Goal: Check status: Check status

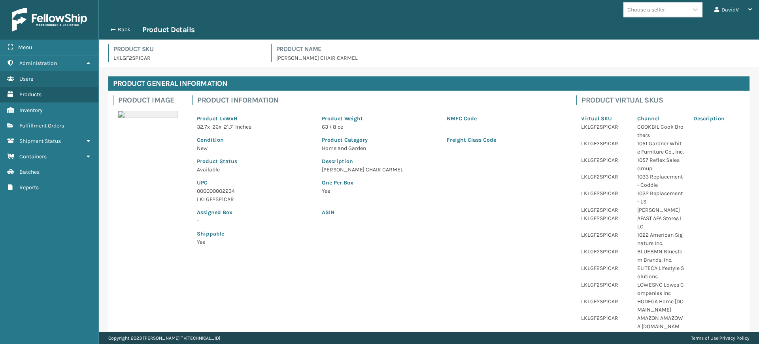
scroll to position [489, 0]
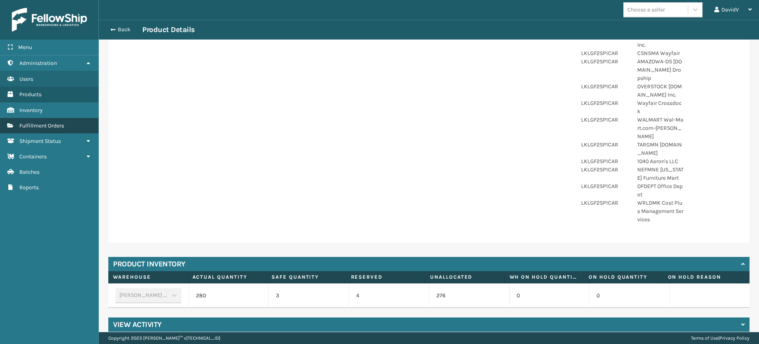
click at [50, 125] on span "Fulfillment Orders" at bounding box center [41, 125] width 45 height 7
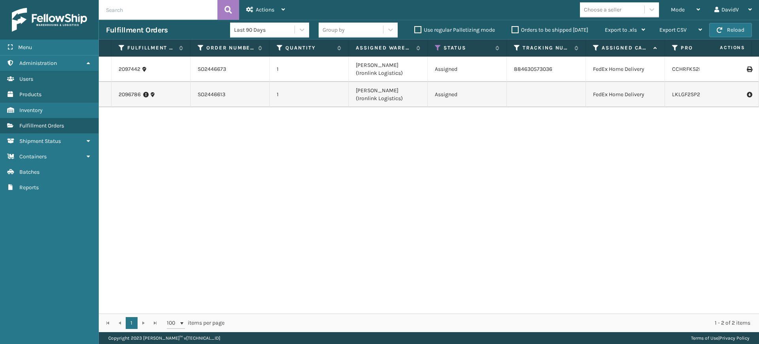
click at [514, 30] on label "Orders to be shipped [DATE]" at bounding box center [550, 30] width 77 height 7
click at [512, 30] on input "Orders to be shipped [DATE]" at bounding box center [512, 27] width 0 height 5
click at [514, 30] on label "Orders to be shipped [DATE]" at bounding box center [550, 30] width 77 height 7
click at [512, 30] on input "Orders to be shipped [DATE]" at bounding box center [512, 27] width 0 height 5
click at [514, 30] on label "Orders to be shipped [DATE]" at bounding box center [550, 30] width 77 height 7
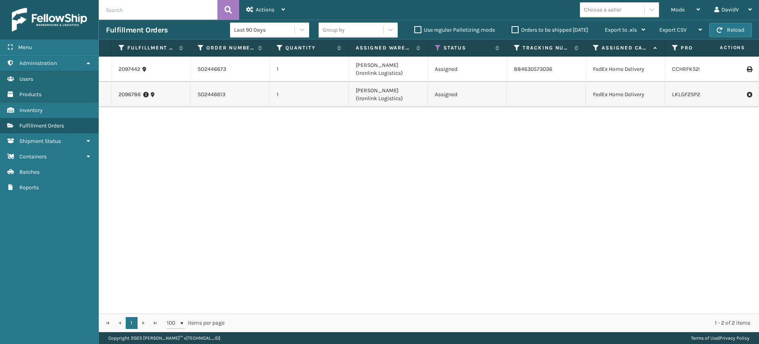
click at [512, 30] on input "Orders to be shipped [DATE]" at bounding box center [512, 27] width 0 height 5
click at [511, 155] on div "2097442 SO2446673 1 [PERSON_NAME] (Ironlink Logistics) Assigned 884630573036 Fe…" at bounding box center [429, 185] width 661 height 257
click at [136, 9] on input "text" at bounding box center [158, 10] width 119 height 20
click at [238, 16] on button at bounding box center [229, 10] width 22 height 20
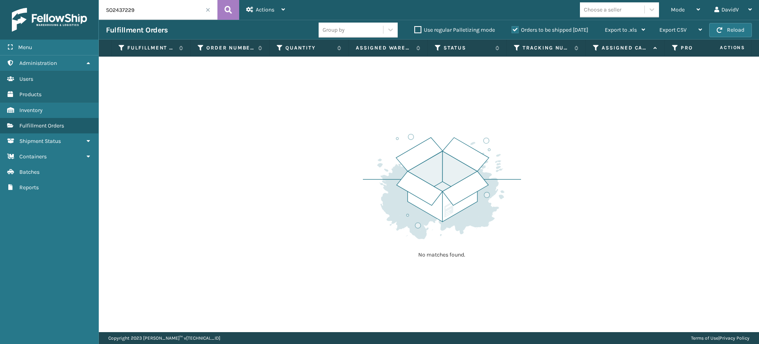
click at [512, 31] on label "Orders to be shipped [DATE]" at bounding box center [550, 30] width 77 height 7
click at [512, 30] on input "Orders to be shipped [DATE]" at bounding box center [512, 27] width 0 height 5
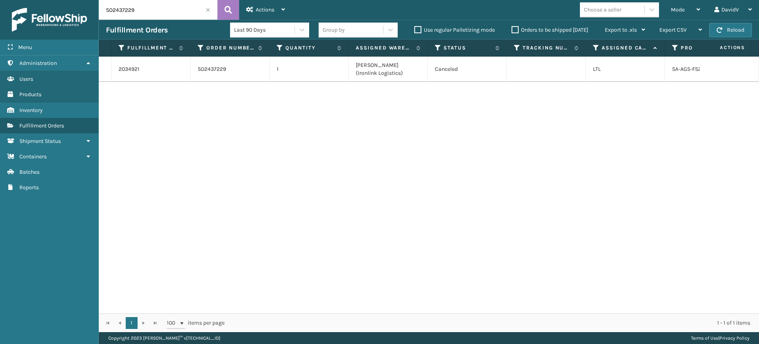
click at [145, 13] on input "SO2437229" at bounding box center [158, 10] width 119 height 20
click at [145, 13] on input "SO2437833" at bounding box center [158, 10] width 119 height 20
type input "SO2436967"
click at [133, 71] on link "2034304" at bounding box center [130, 69] width 22 height 8
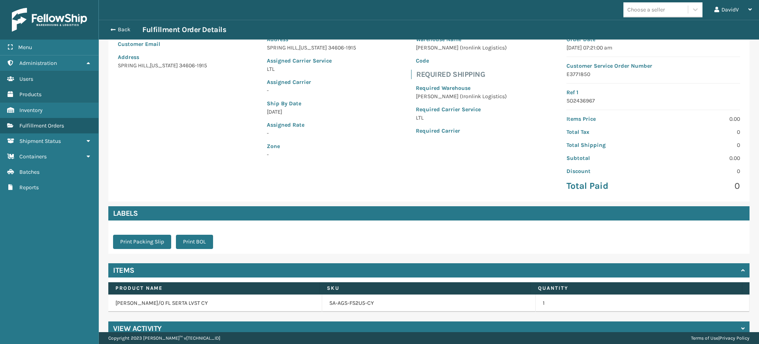
scroll to position [87, 0]
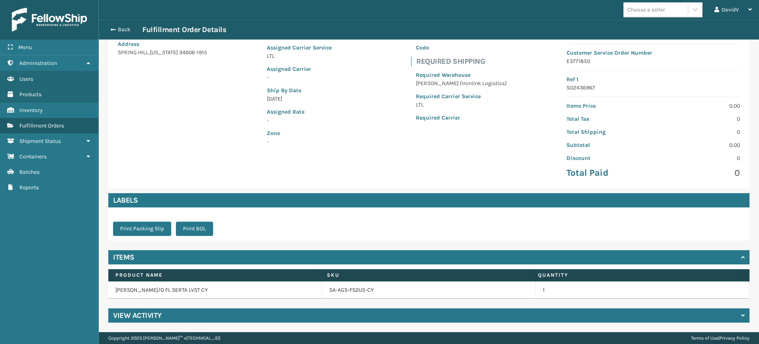
click at [146, 314] on h4 "View Activity" at bounding box center [137, 314] width 49 height 9
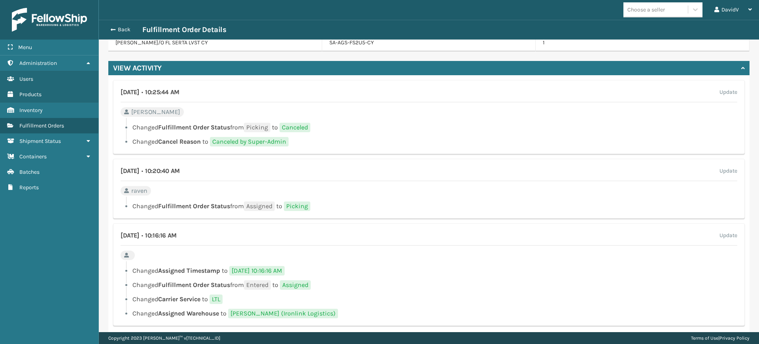
scroll to position [347, 0]
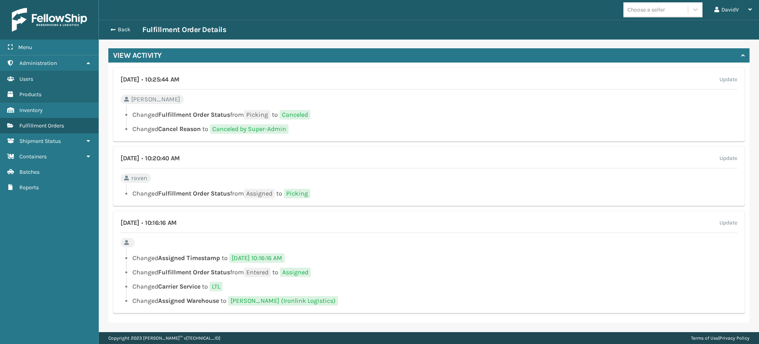
drag, startPoint x: 143, startPoint y: 81, endPoint x: 164, endPoint y: 81, distance: 21.0
click at [164, 81] on h4 "[DATE] • 10:25:44 AM" at bounding box center [150, 79] width 59 height 9
drag, startPoint x: 129, startPoint y: 83, endPoint x: 115, endPoint y: 30, distance: 55.3
click at [114, 30] on span "button" at bounding box center [112, 30] width 5 height 6
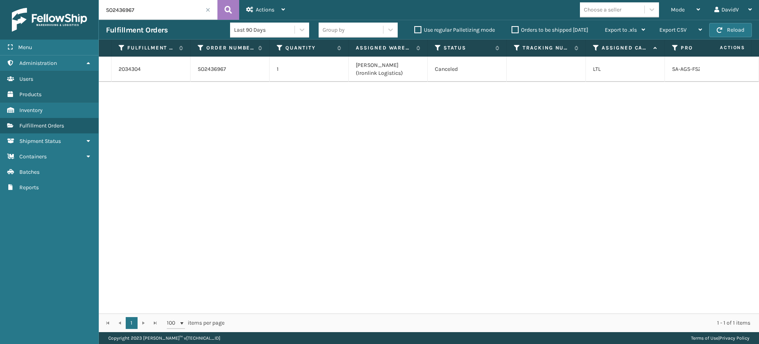
click at [207, 15] on input "SO2436967" at bounding box center [158, 10] width 119 height 20
click at [207, 11] on span at bounding box center [208, 10] width 5 height 5
